Goal: Task Accomplishment & Management: Manage account settings

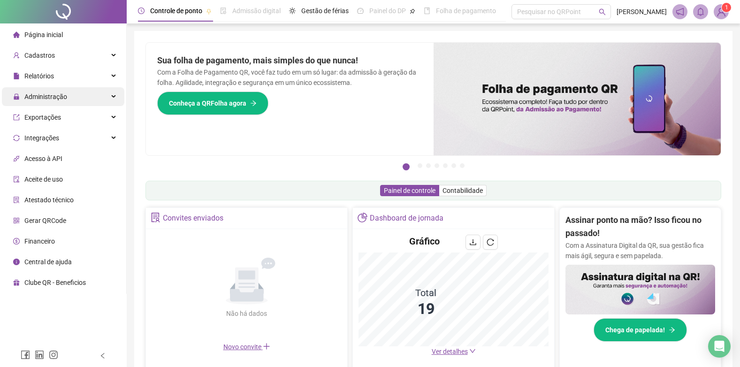
click at [43, 93] on span "Administração" at bounding box center [45, 97] width 43 height 8
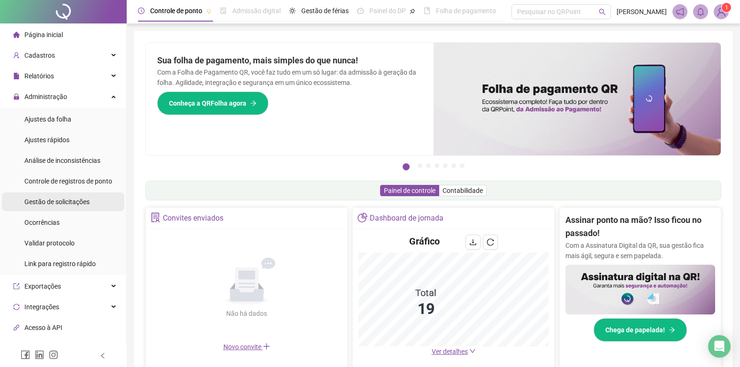
click at [49, 199] on span "Gestão de solicitações" at bounding box center [56, 202] width 65 height 8
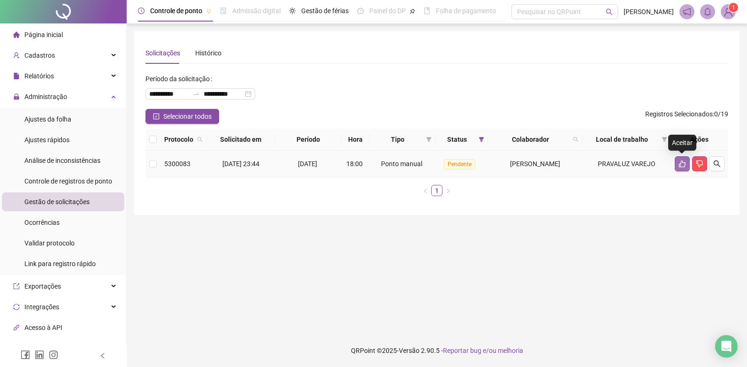
click at [680, 165] on icon "like" at bounding box center [682, 164] width 8 height 8
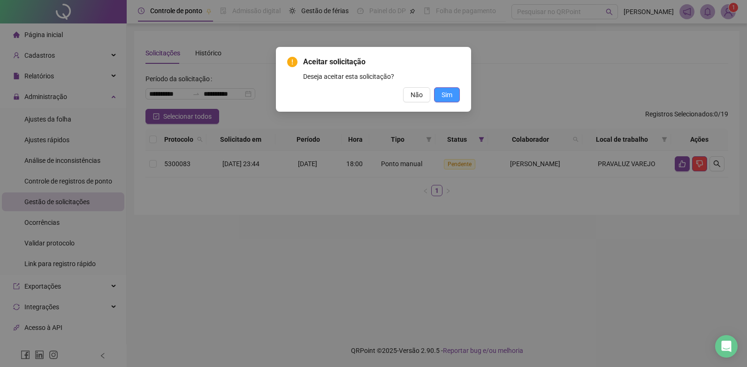
click at [445, 98] on span "Sim" at bounding box center [446, 95] width 11 height 10
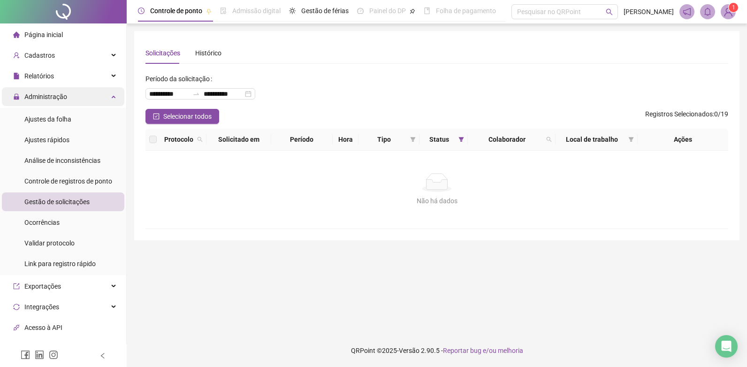
click at [52, 93] on span "Administração" at bounding box center [45, 97] width 43 height 8
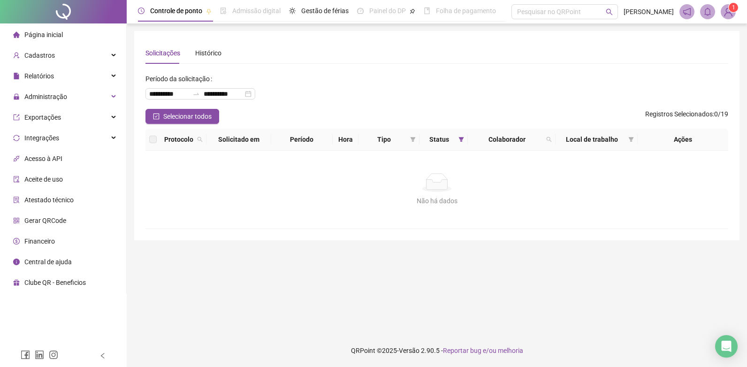
click at [48, 32] on span "Página inicial" at bounding box center [43, 35] width 38 height 8
